Goal: Task Accomplishment & Management: Manage account settings

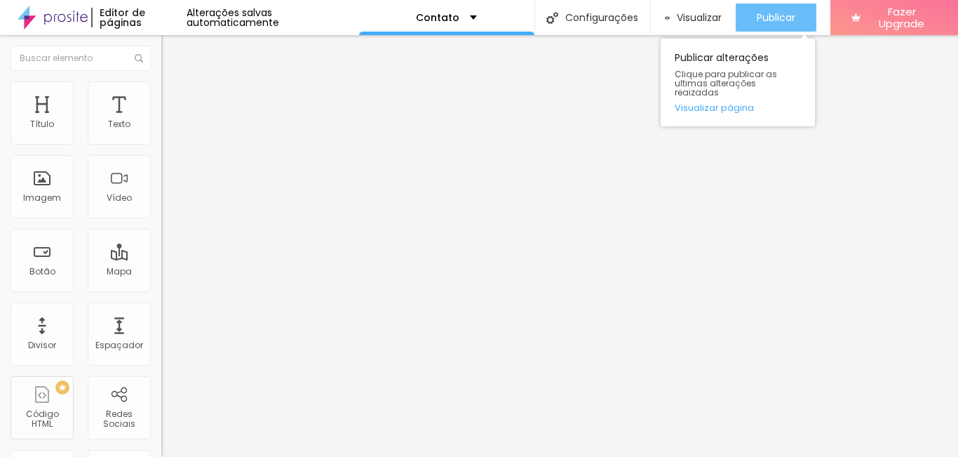
click at [758, 23] on span "Publicar" at bounding box center [776, 17] width 39 height 11
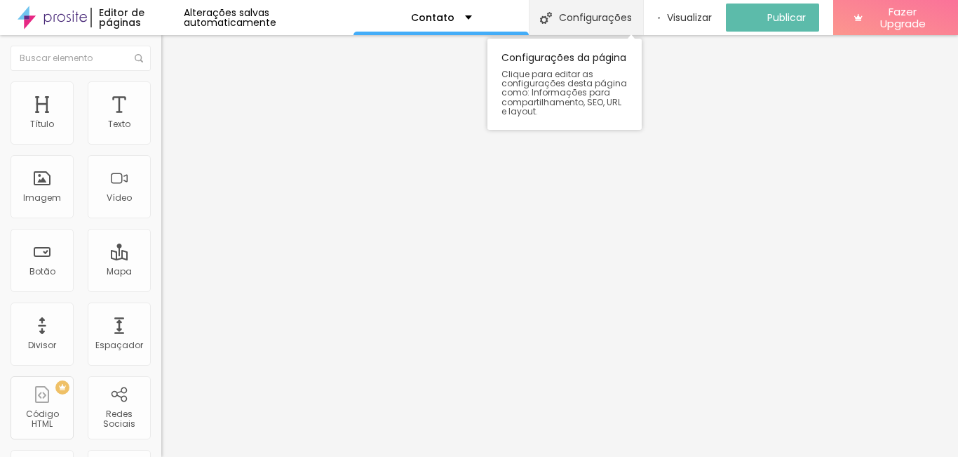
click at [600, 15] on div "Configurações" at bounding box center [586, 17] width 114 height 35
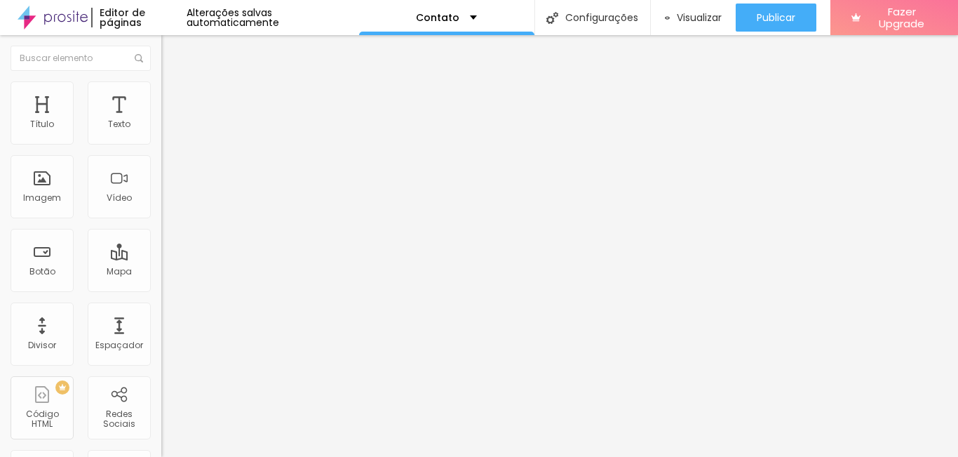
scroll to position [141, 0]
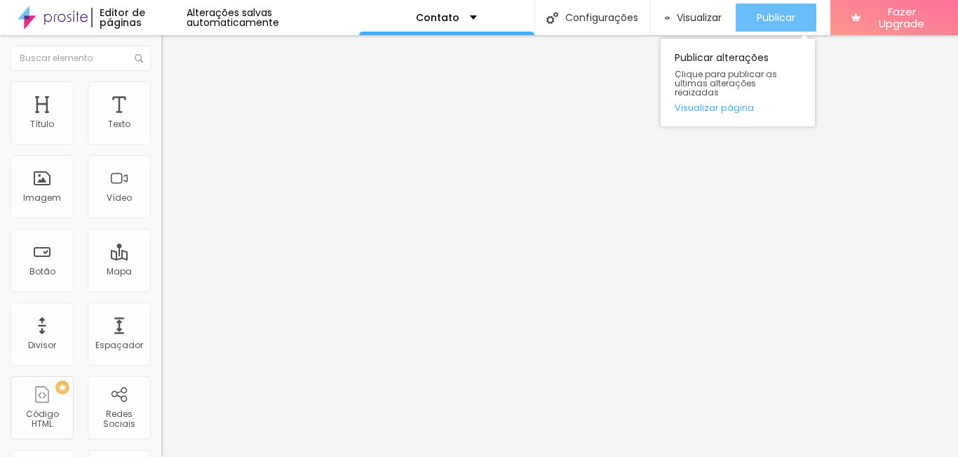
click at [759, 20] on span "Publicar" at bounding box center [776, 17] width 39 height 11
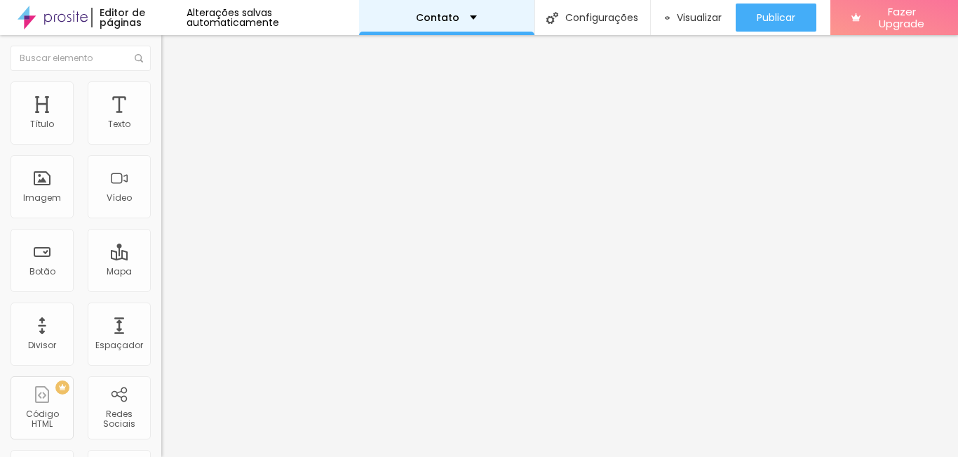
click at [440, 23] on div "Contato" at bounding box center [446, 17] width 175 height 35
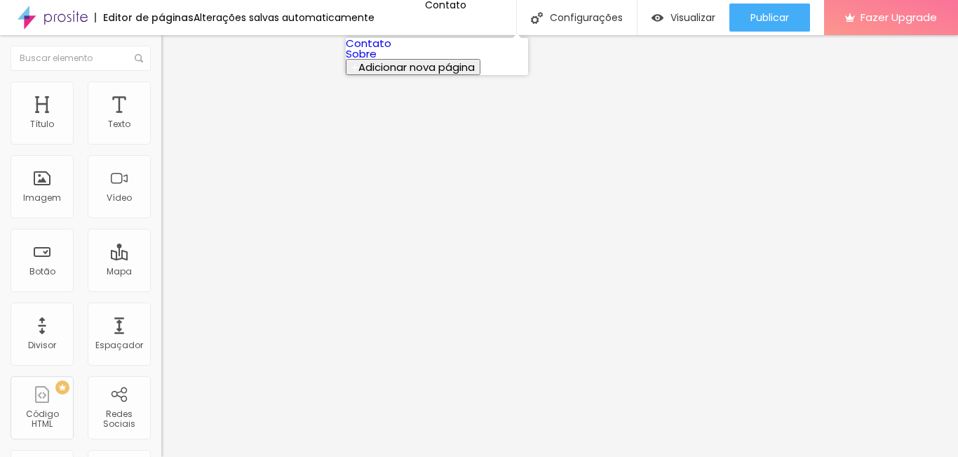
click at [377, 61] on link "Sobre" at bounding box center [361, 53] width 31 height 15
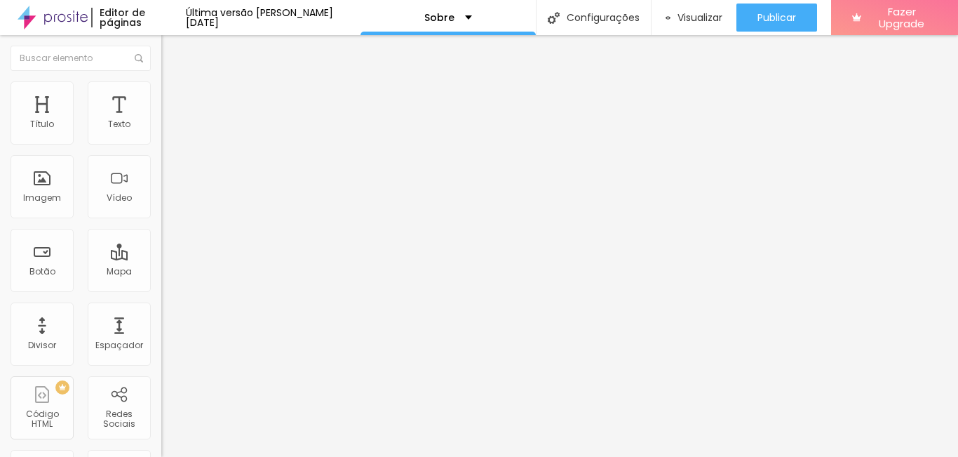
click at [161, 121] on span "Trocar imagem" at bounding box center [199, 115] width 76 height 12
click at [161, 220] on span "Original" at bounding box center [178, 214] width 34 height 12
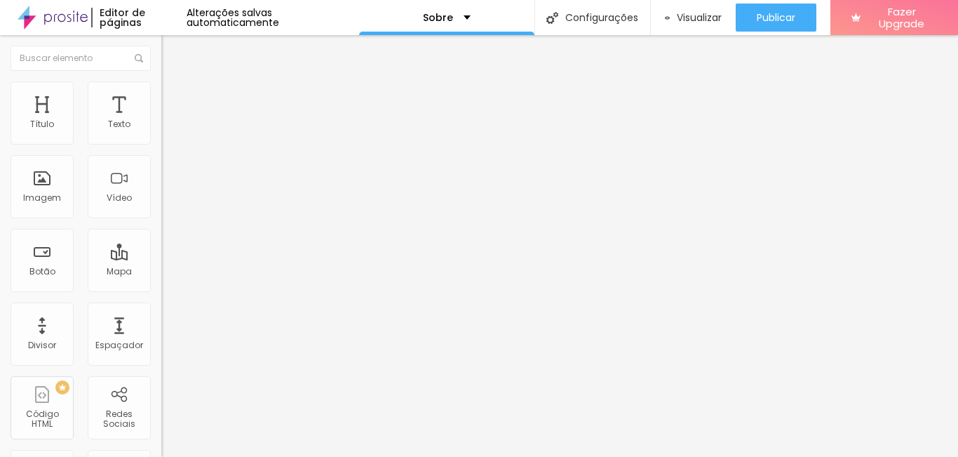
click at [161, 236] on span "Padrão" at bounding box center [177, 230] width 32 height 12
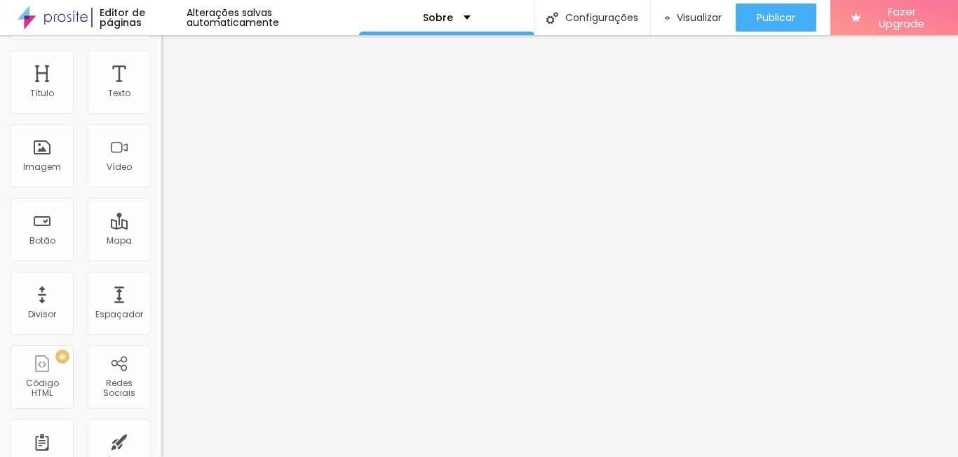
scroll to position [60, 0]
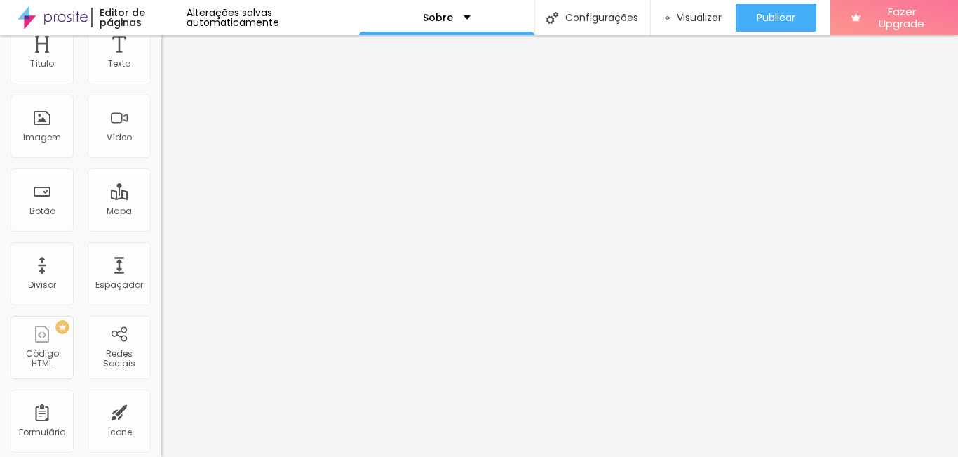
click at [161, 189] on span "Quadrado" at bounding box center [184, 183] width 46 height 12
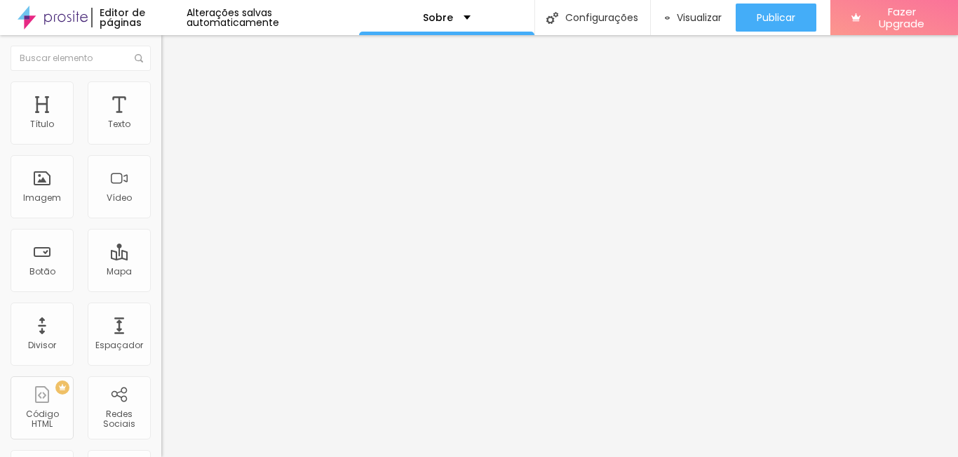
click at [161, 220] on span "1:1 Quadrado" at bounding box center [188, 214] width 55 height 12
click at [161, 227] on div "Cinema 16:9" at bounding box center [241, 222] width 161 height 8
click at [161, 250] on span "Quadrado" at bounding box center [184, 244] width 46 height 12
click at [161, 236] on span "Padrão" at bounding box center [177, 230] width 32 height 12
click at [174, 97] on span "Estilo" at bounding box center [185, 91] width 22 height 12
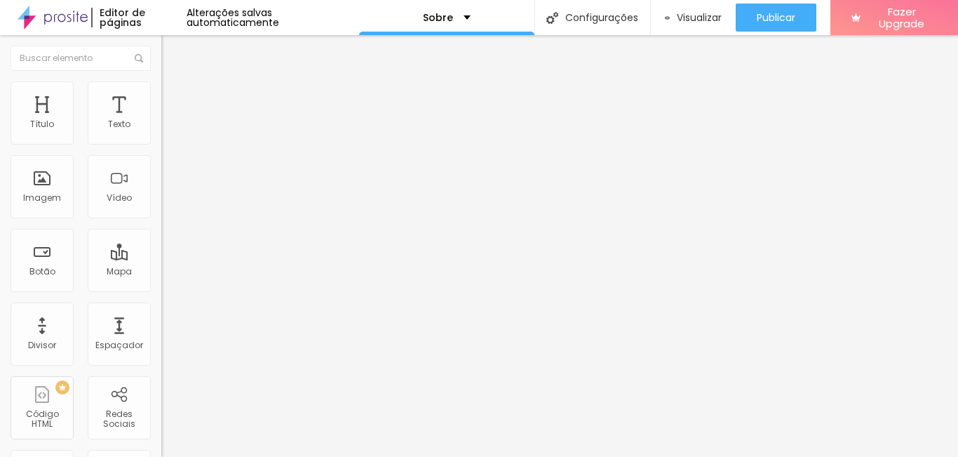
type input "95"
type input "85"
type input "80"
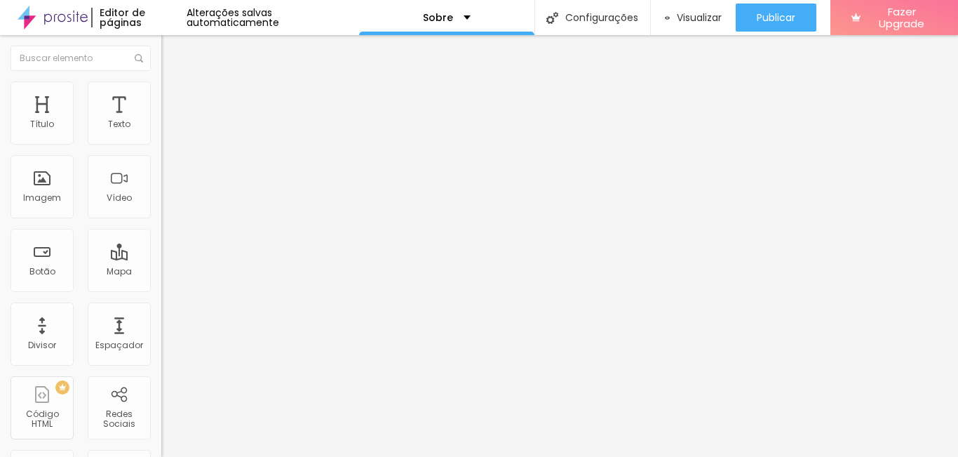
type input "80"
type input "75"
type input "70"
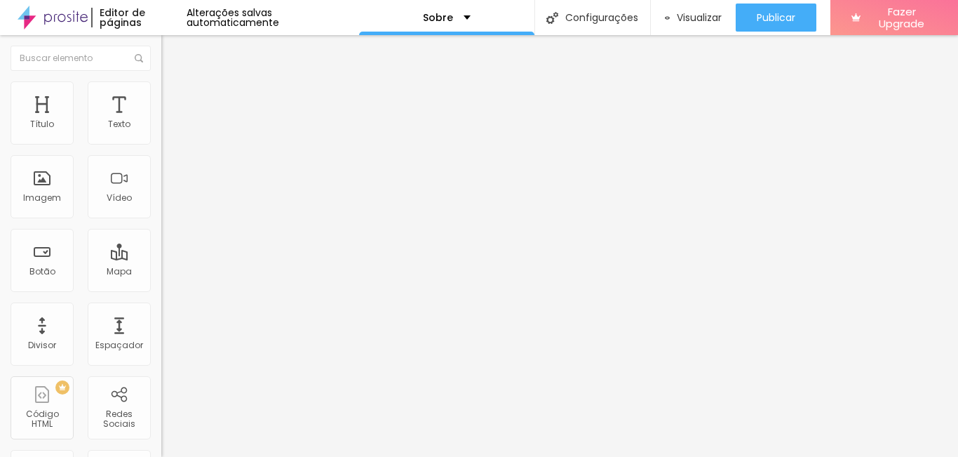
type input "65"
type input "60"
type input "55"
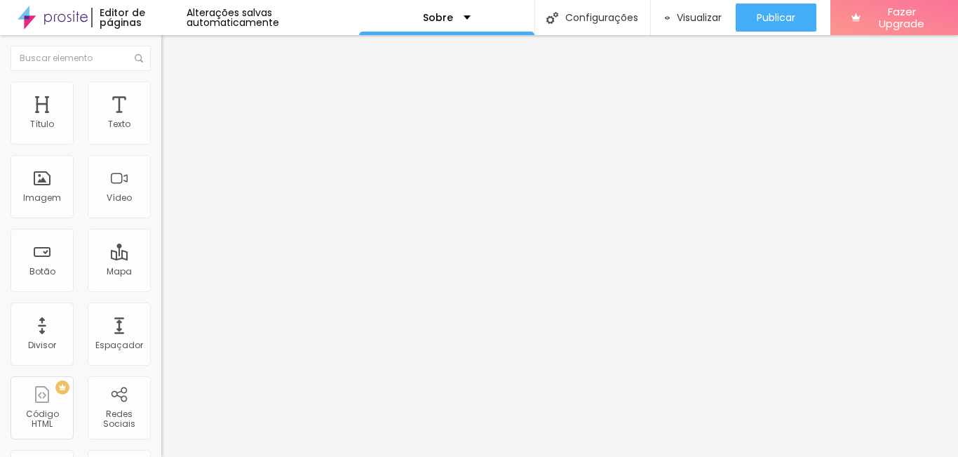
drag, startPoint x: 135, startPoint y: 151, endPoint x: 84, endPoint y: 151, distance: 51.2
type input "55"
click at [161, 144] on input "range" at bounding box center [206, 138] width 90 height 11
type input "5"
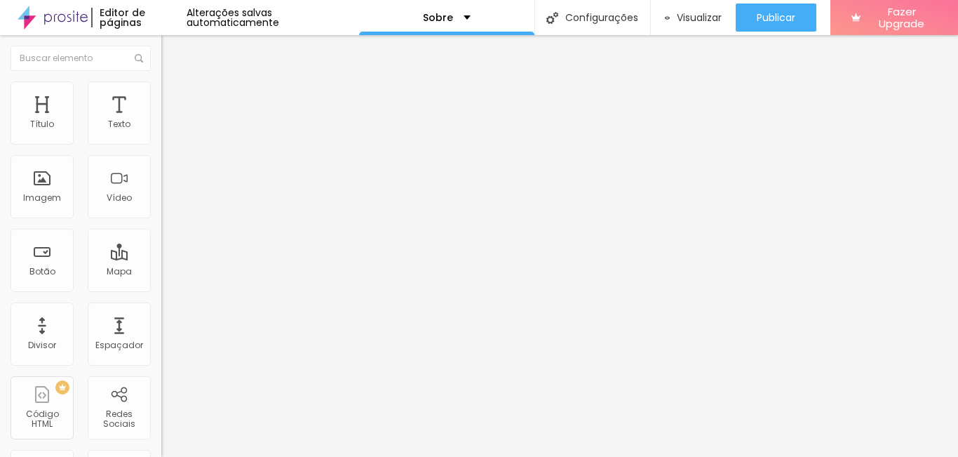
type input "30"
type input "49"
type input "61"
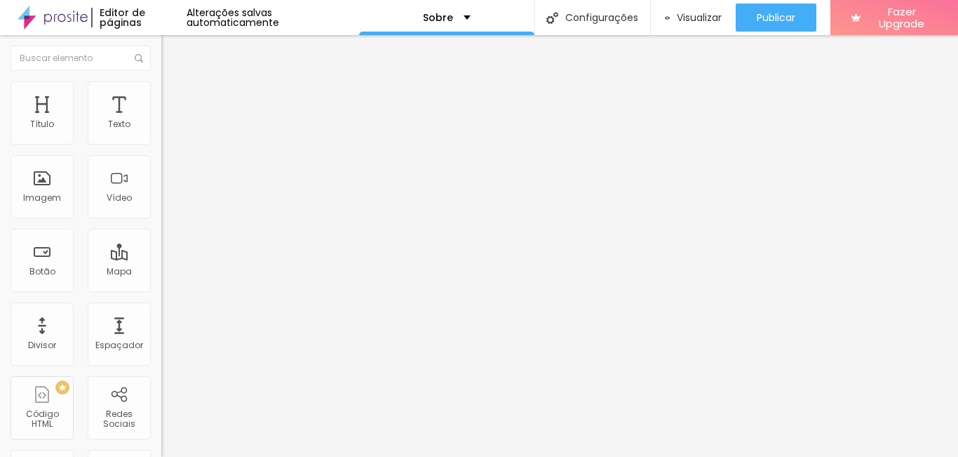
type input "61"
type input "82"
type input "99"
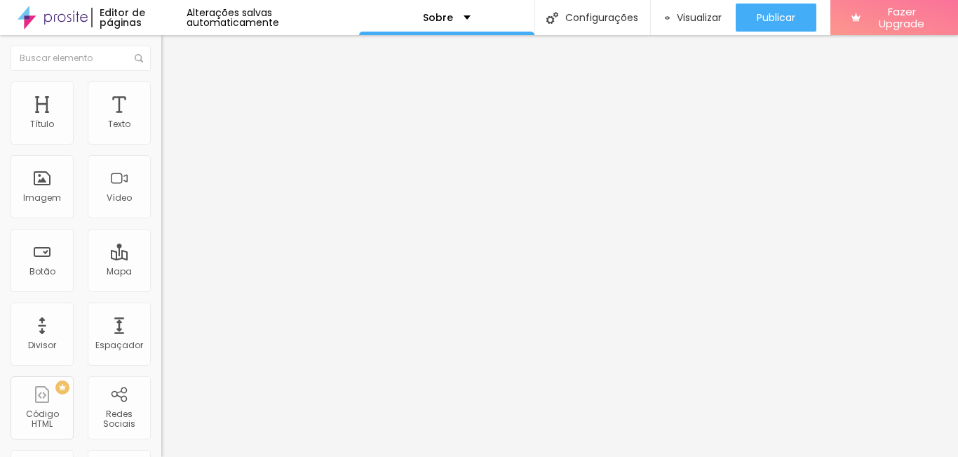
type input "118"
type input "150"
type input "168"
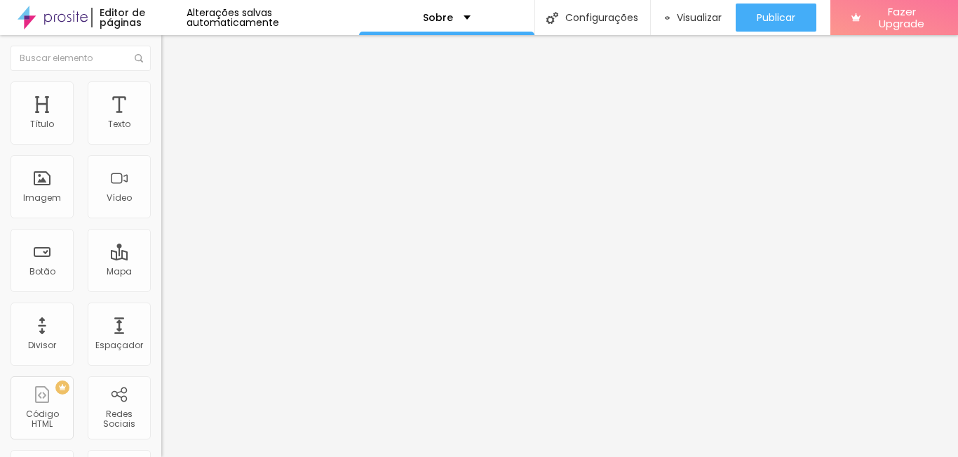
type input "168"
type input "178"
type input "194"
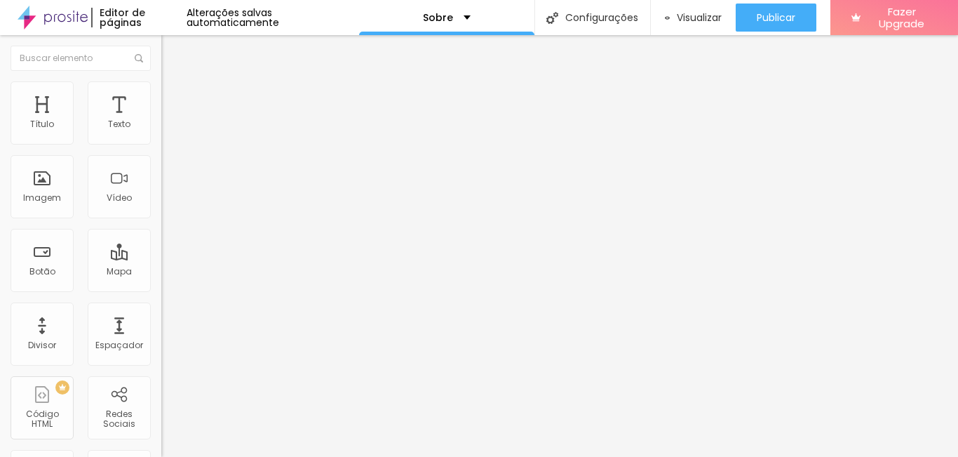
type input "200"
type input "0"
drag, startPoint x: 30, startPoint y: 180, endPoint x: -126, endPoint y: 186, distance: 156.5
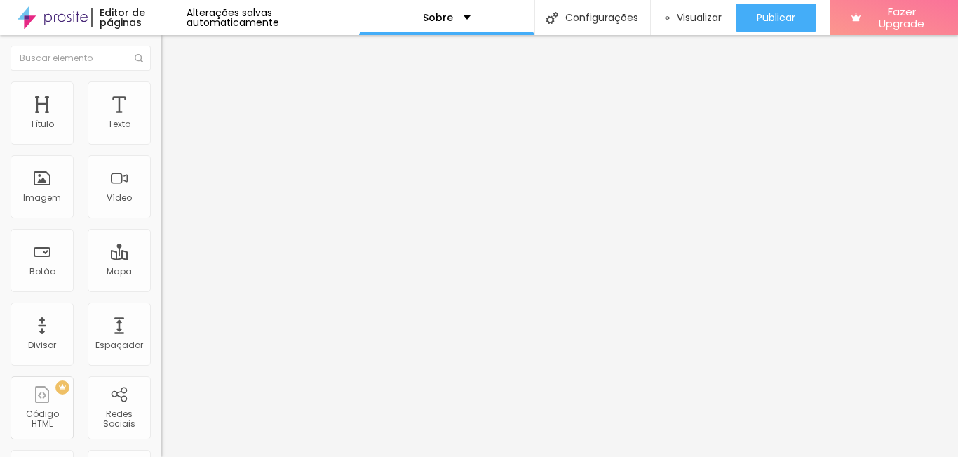
click at [161, 308] on input "range" at bounding box center [206, 313] width 90 height 11
type input "60"
type input "65"
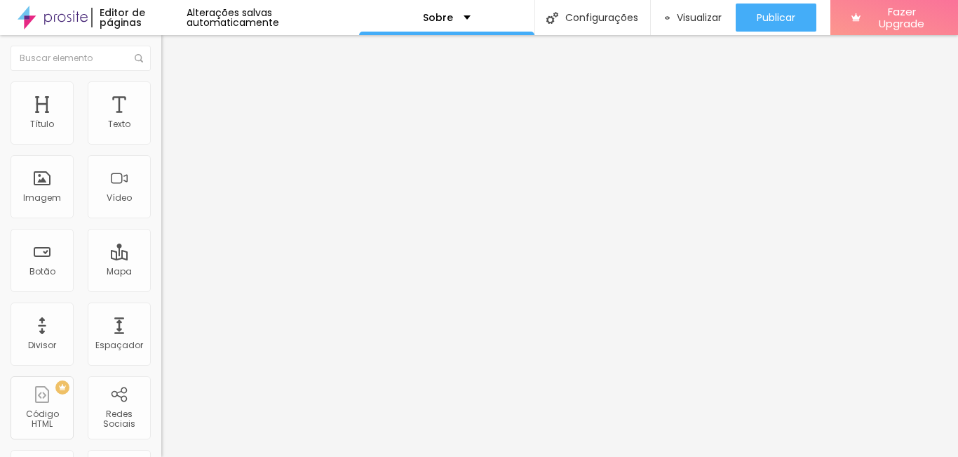
type input "85"
type input "90"
type input "95"
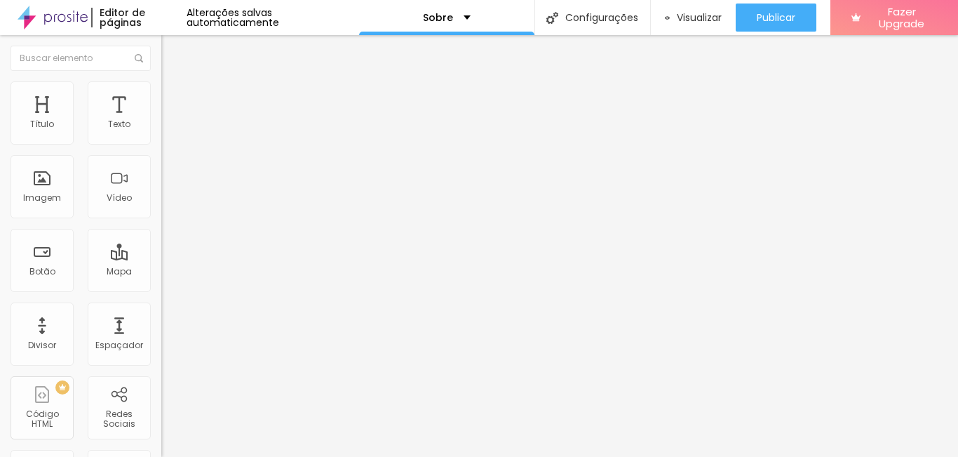
type input "95"
type input "100"
drag, startPoint x: 86, startPoint y: 148, endPoint x: 237, endPoint y: 156, distance: 151.8
type input "100"
click at [237, 144] on input "range" at bounding box center [206, 138] width 90 height 11
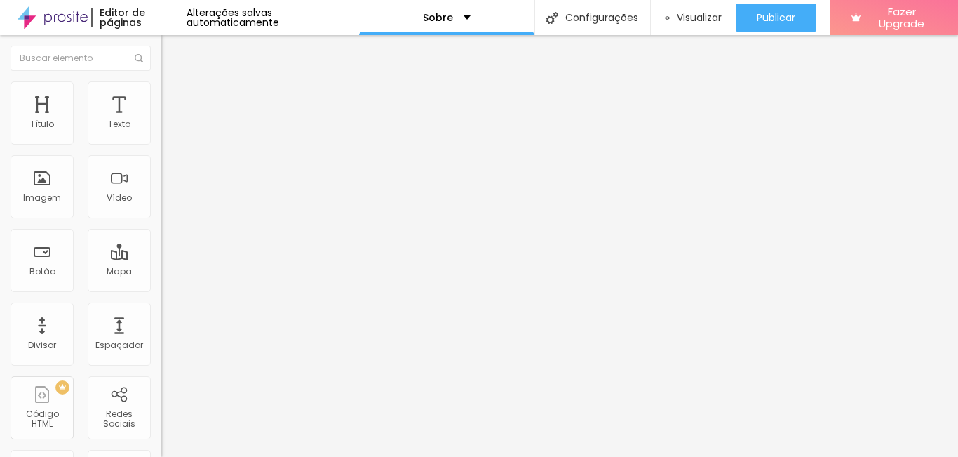
click at [174, 99] on span "Avançado" at bounding box center [197, 105] width 46 height 12
type input "2"
type input "33"
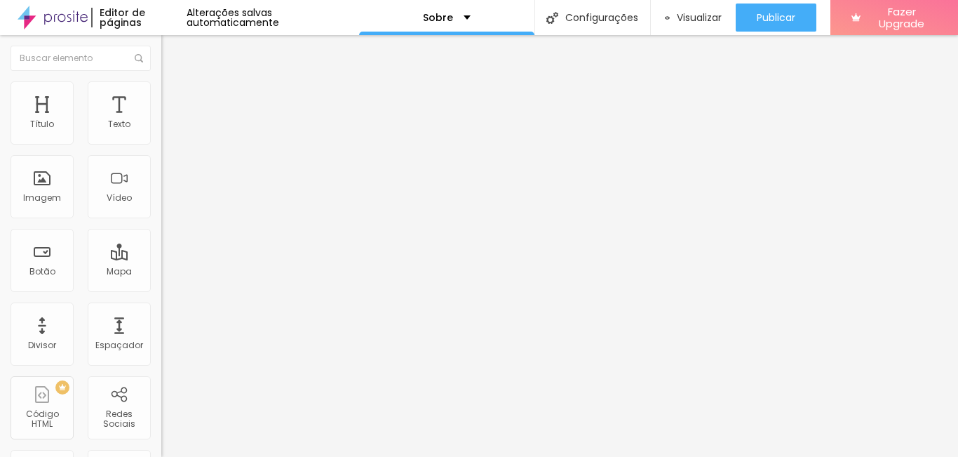
type input "75"
type input "77"
type input "80"
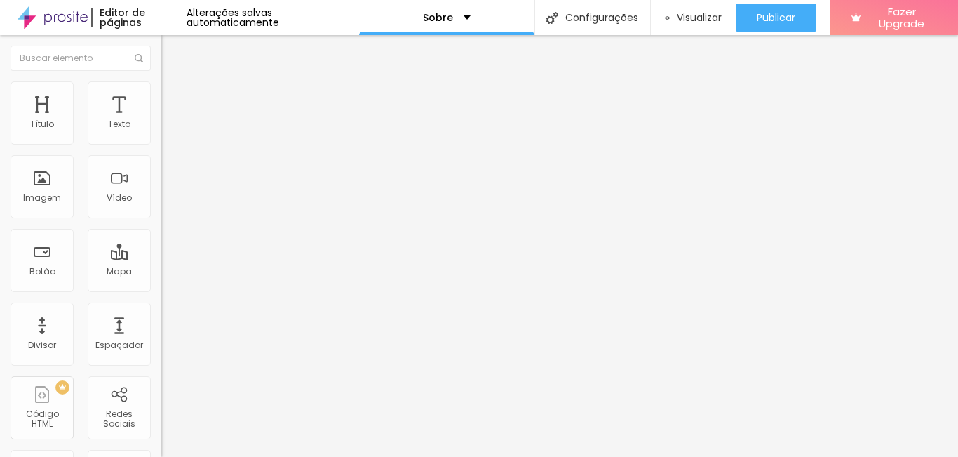
type input "80"
type input "86"
type input "94"
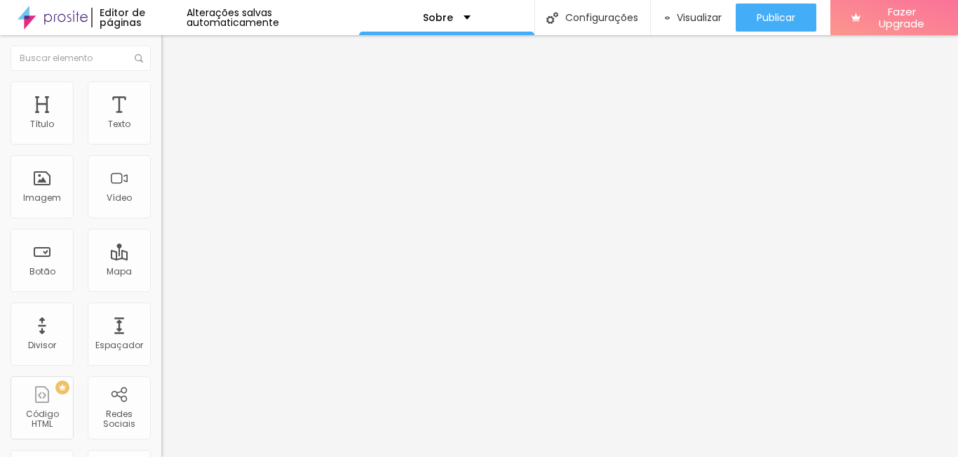
type input "100"
type input "75"
type input "0"
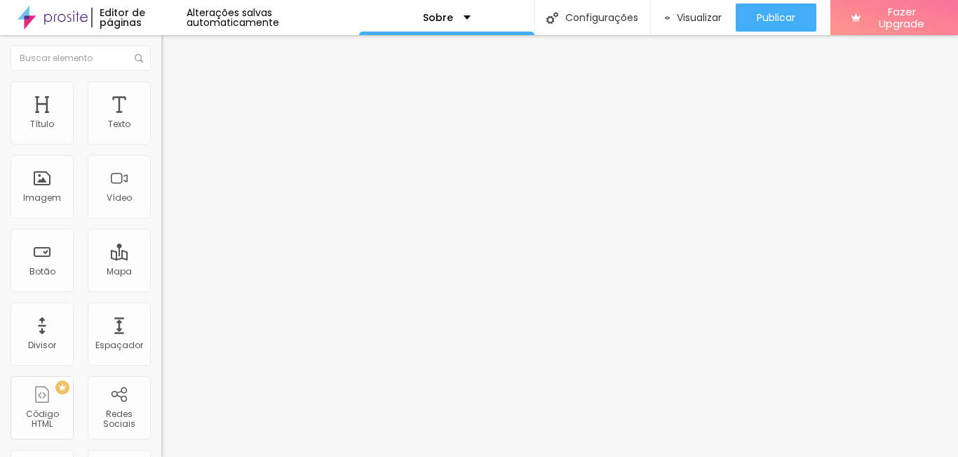
type input "0"
drag, startPoint x: 33, startPoint y: 139, endPoint x: -95, endPoint y: 128, distance: 128.8
click at [161, 272] on input "range" at bounding box center [206, 277] width 90 height 11
click at [161, 93] on li "Estilo" at bounding box center [241, 88] width 161 height 14
click at [161, 80] on img at bounding box center [167, 73] width 13 height 13
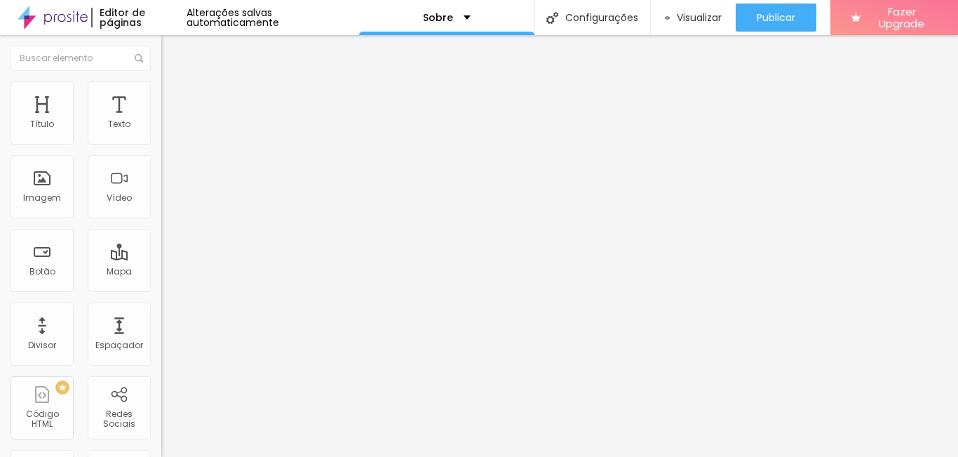
click at [161, 121] on span "Trocar imagem" at bounding box center [199, 115] width 76 height 12
drag, startPoint x: 501, startPoint y: 257, endPoint x: 473, endPoint y: 254, distance: 28.2
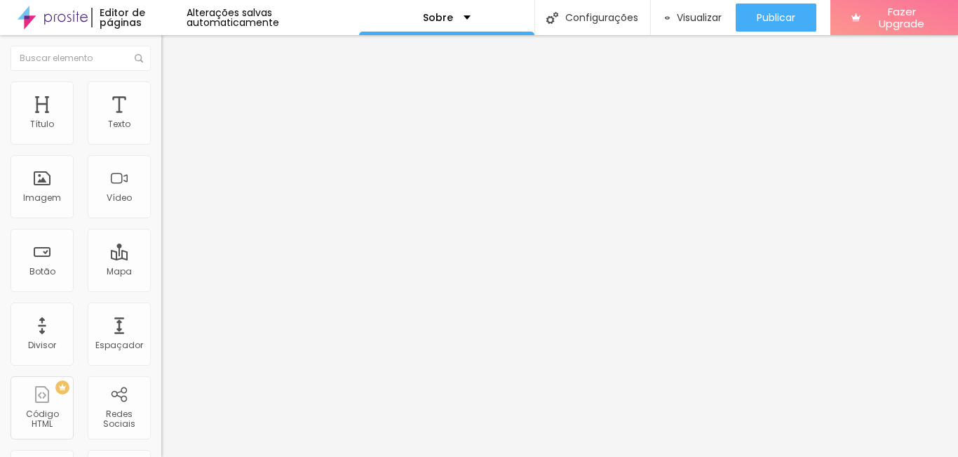
drag, startPoint x: 15, startPoint y: 137, endPoint x: 20, endPoint y: 168, distance: 31.2
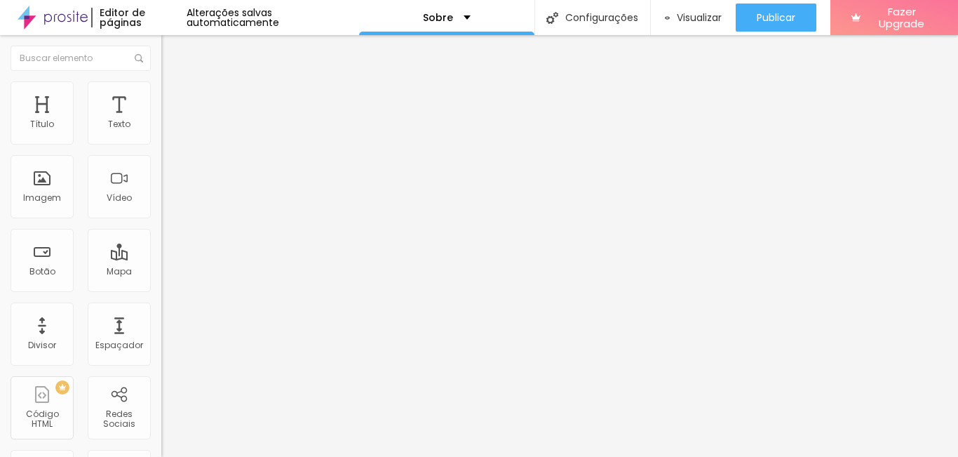
click at [161, 283] on div "Instagram" at bounding box center [241, 287] width 161 height 8
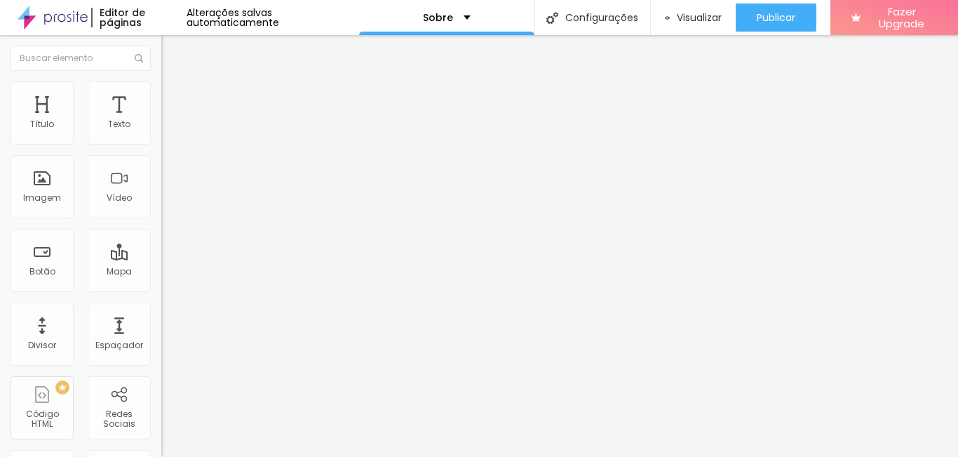
type input "https://www.instagram.com;rochafotografia0"
click at [161, 363] on div "Editar Redes Sociais Conteúdo Estilo Avançado Instagram Rede social Instagram E…" at bounding box center [241, 246] width 161 height 422
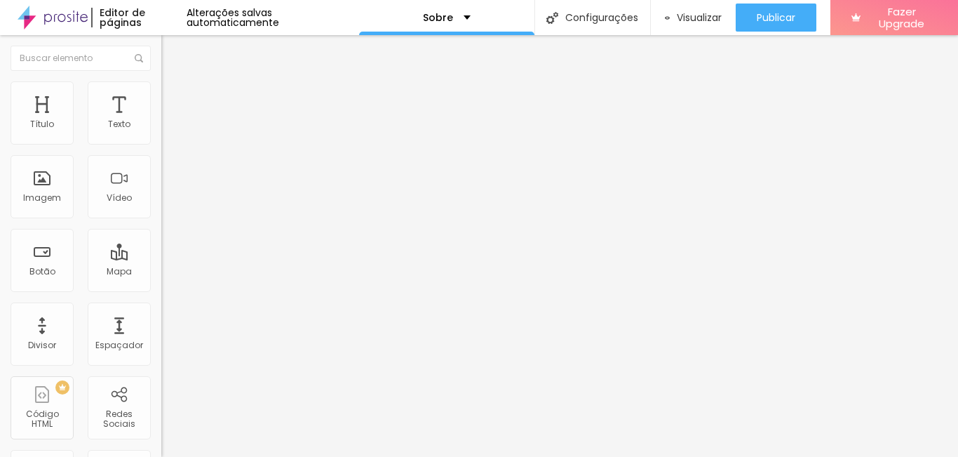
paste input "www.facebook.com/RochaFotografia"
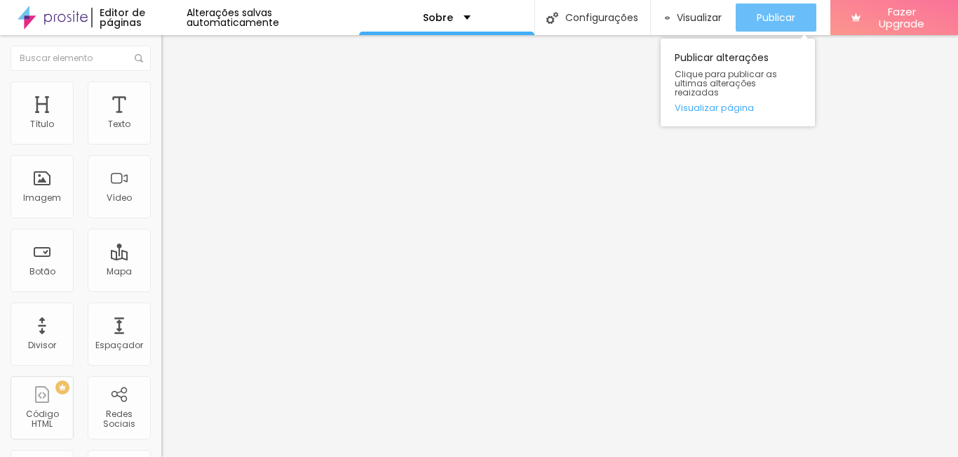
type input "https://www.facebook.com/RochaFotografia"
click at [798, 18] on button "Publicar" at bounding box center [776, 18] width 81 height 28
click at [774, 22] on div "Publicar" at bounding box center [776, 18] width 39 height 28
